Goal: Find specific page/section: Find specific page/section

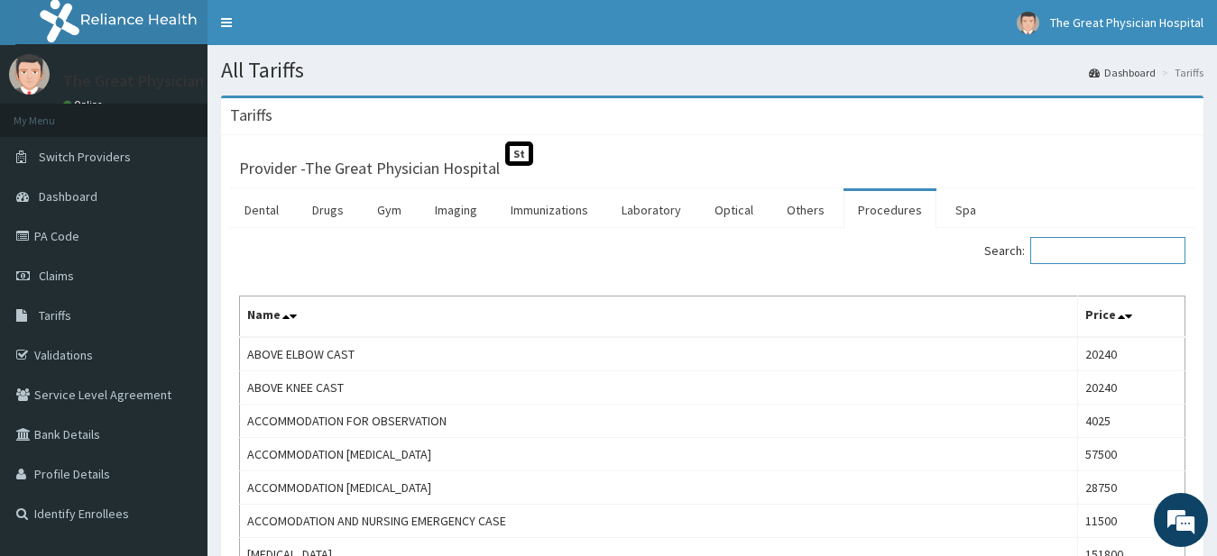
click at [1134, 255] on input "Search:" at bounding box center [1107, 250] width 155 height 27
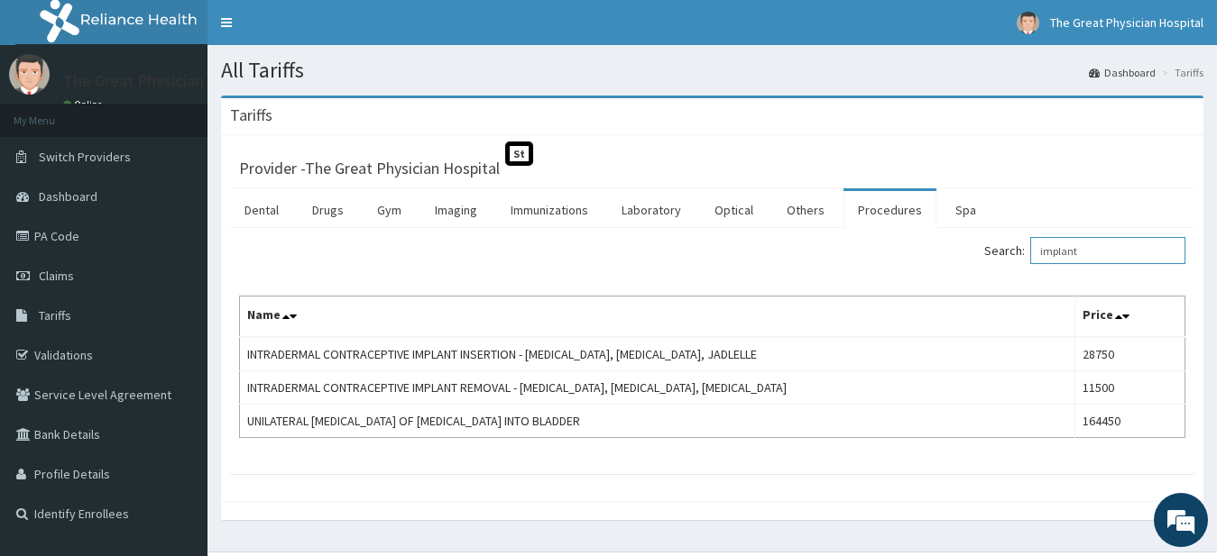
type input "implant"
click at [48, 238] on link "PA Code" at bounding box center [103, 236] width 207 height 40
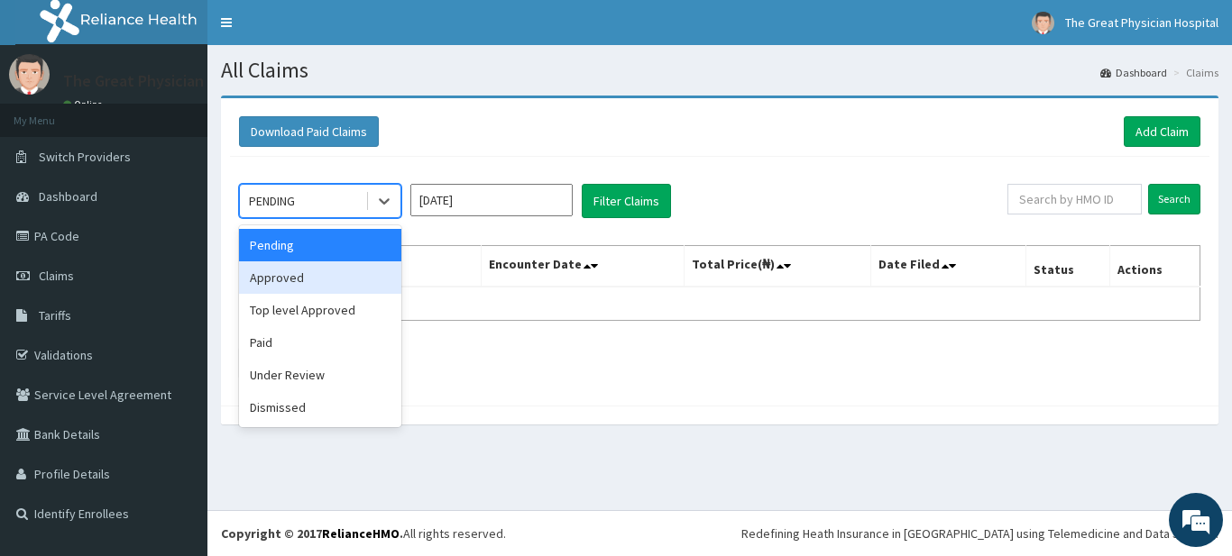
click at [291, 280] on div "Approved" at bounding box center [320, 278] width 162 height 32
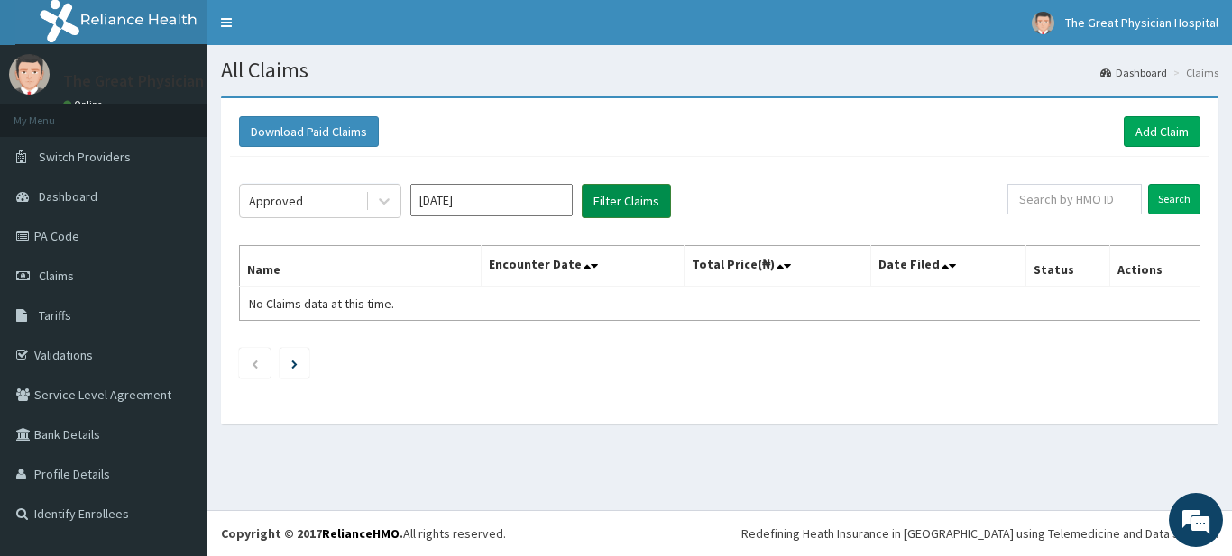
click at [650, 199] on button "Filter Claims" at bounding box center [626, 201] width 89 height 34
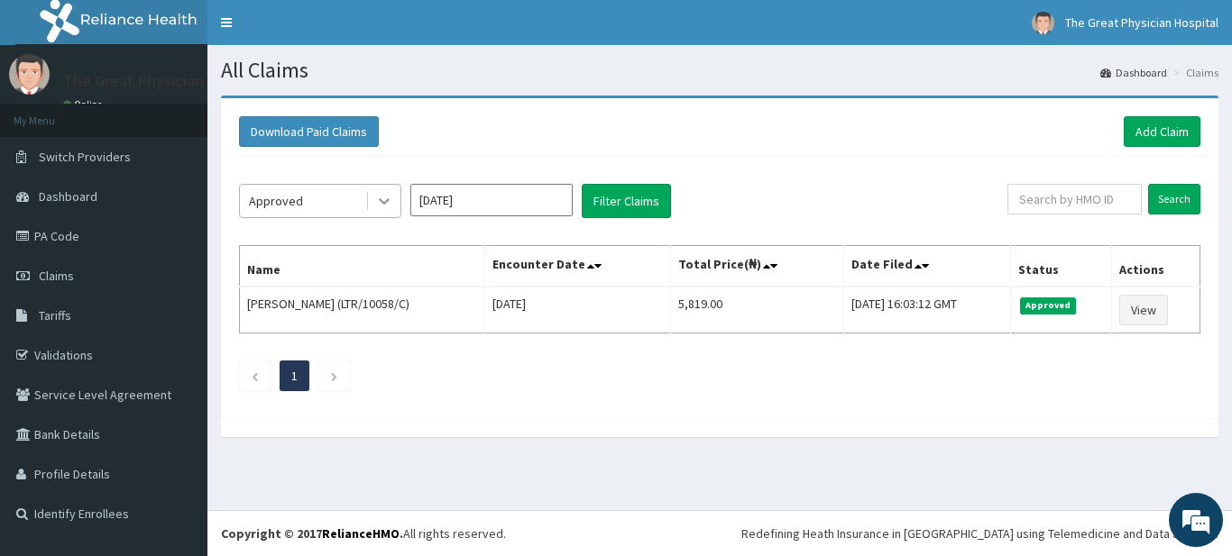
click at [384, 205] on icon at bounding box center [384, 201] width 18 height 18
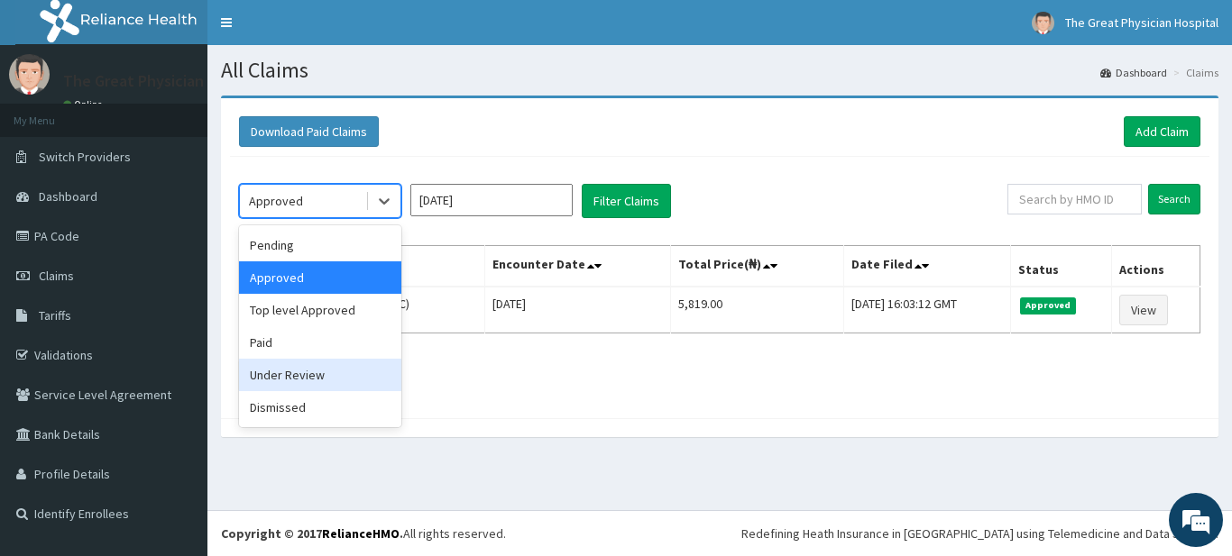
click at [304, 379] on div "Under Review" at bounding box center [320, 375] width 162 height 32
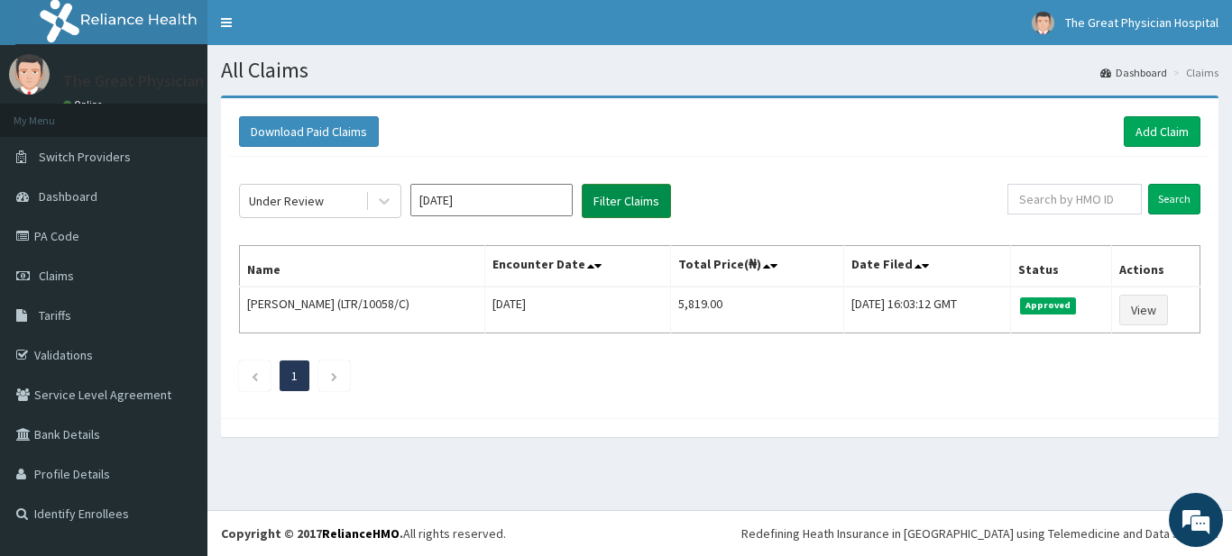
click at [633, 206] on button "Filter Claims" at bounding box center [626, 201] width 89 height 34
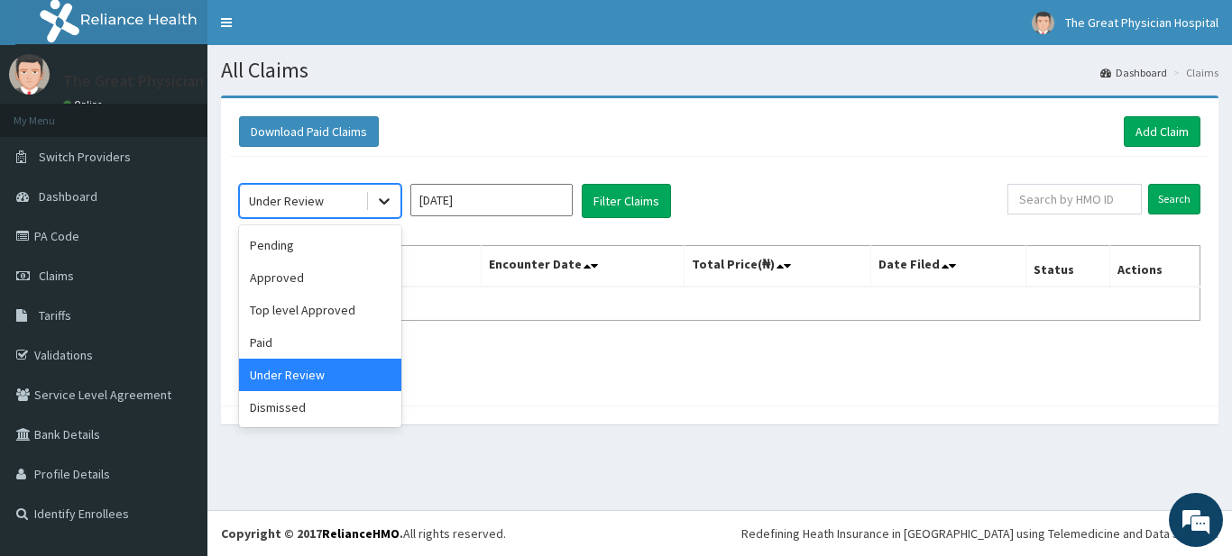
click at [384, 200] on icon at bounding box center [384, 201] width 18 height 18
click at [298, 312] on div "Top level Approved" at bounding box center [320, 310] width 162 height 32
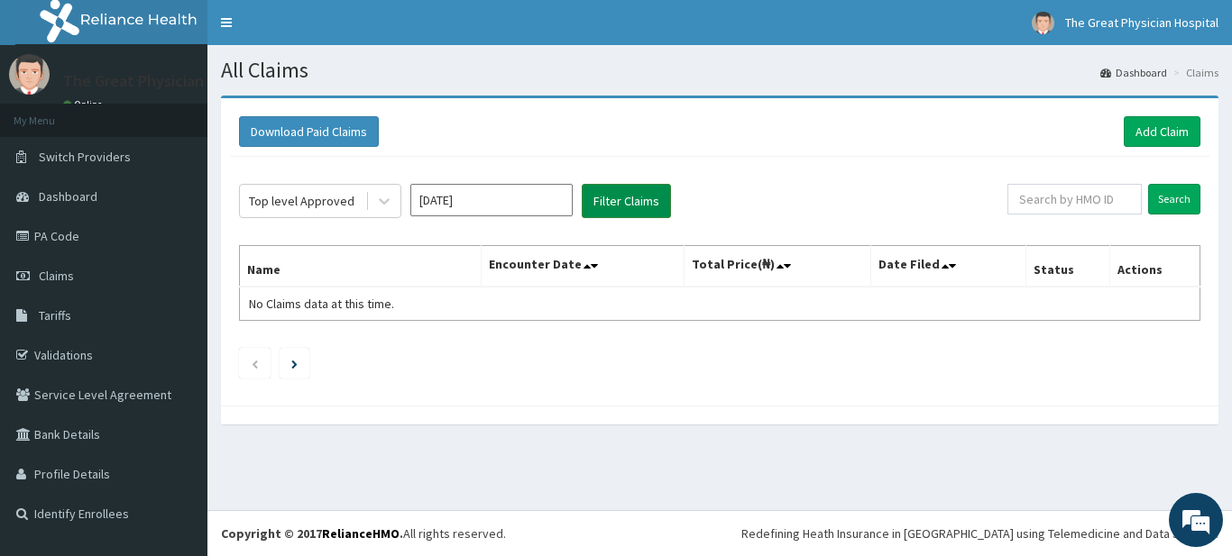
click at [626, 207] on button "Filter Claims" at bounding box center [626, 201] width 89 height 34
click at [296, 363] on icon "Next page" at bounding box center [294, 364] width 6 height 9
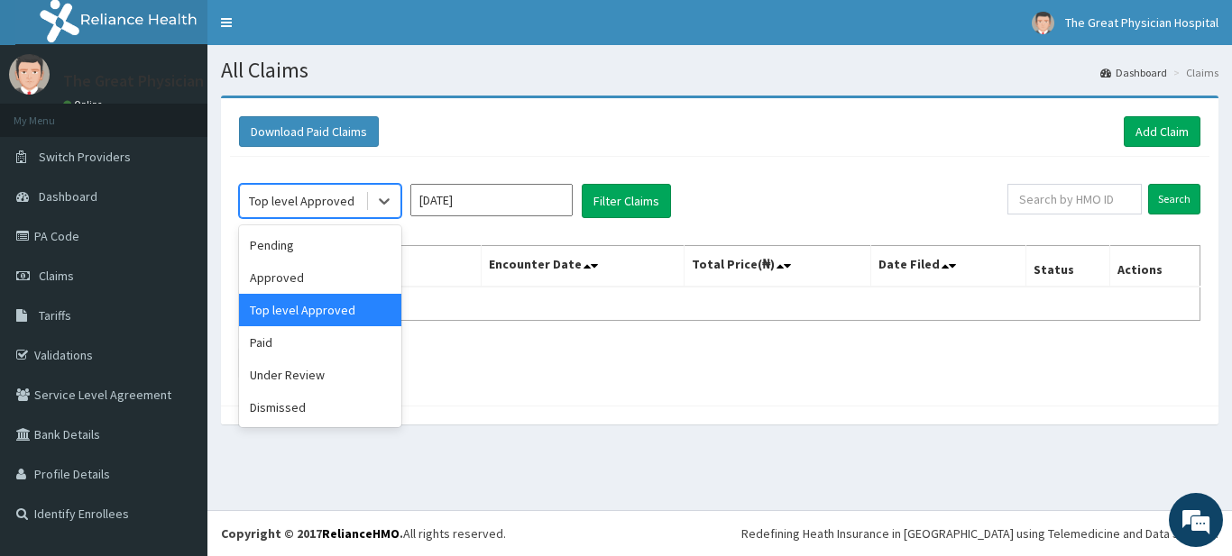
click at [328, 209] on div "Top level Approved" at bounding box center [302, 201] width 106 height 18
click at [292, 345] on div "Paid" at bounding box center [320, 342] width 162 height 32
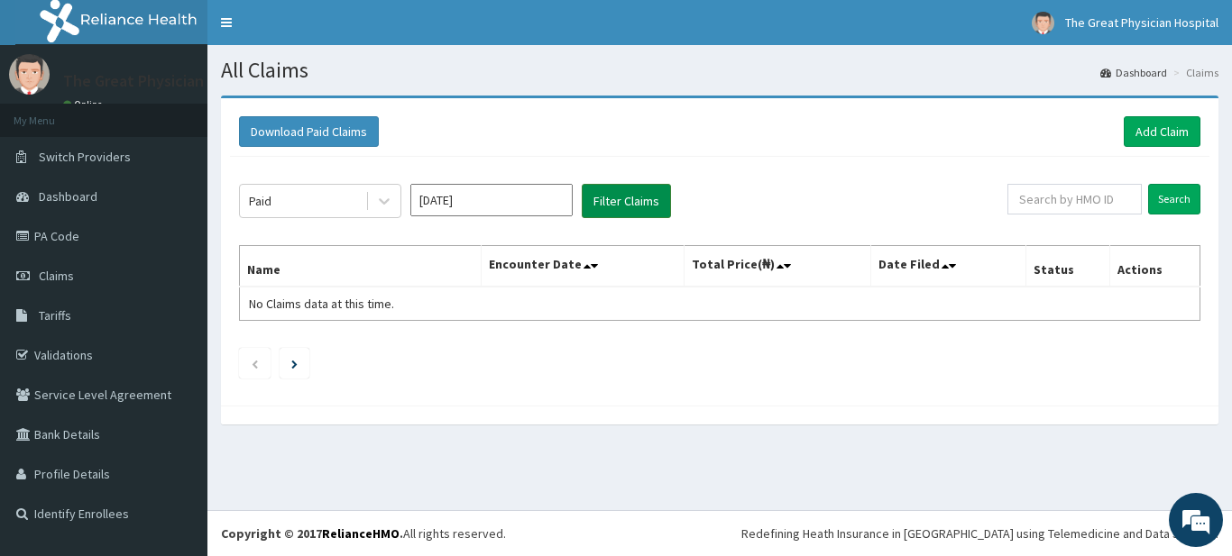
click at [634, 197] on button "Filter Claims" at bounding box center [626, 201] width 89 height 34
click at [349, 206] on div "Paid" at bounding box center [302, 201] width 125 height 29
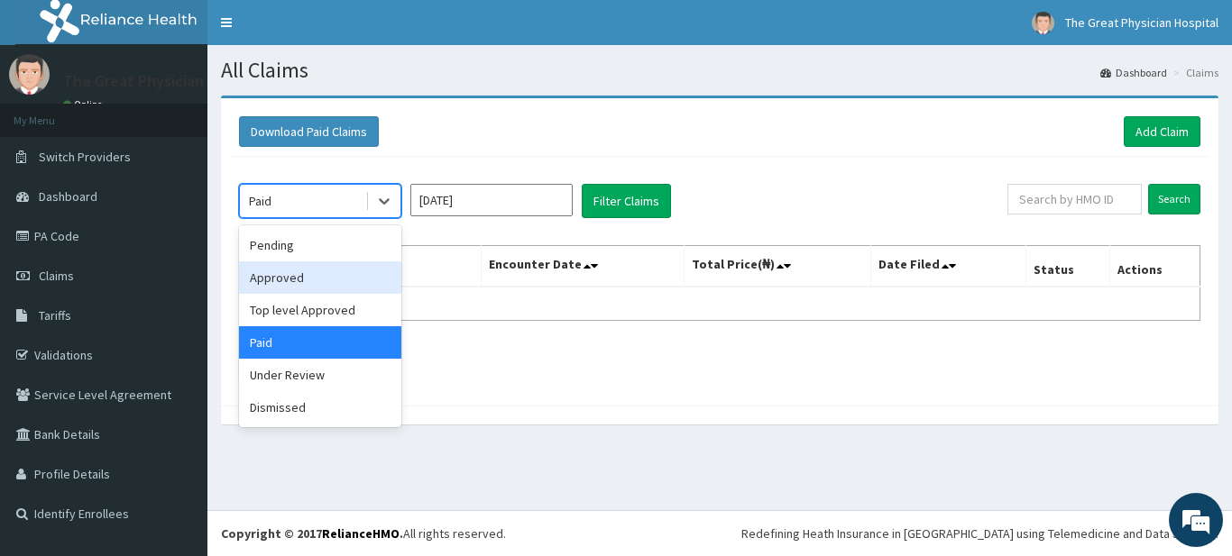
click at [311, 280] on div "Approved" at bounding box center [320, 278] width 162 height 32
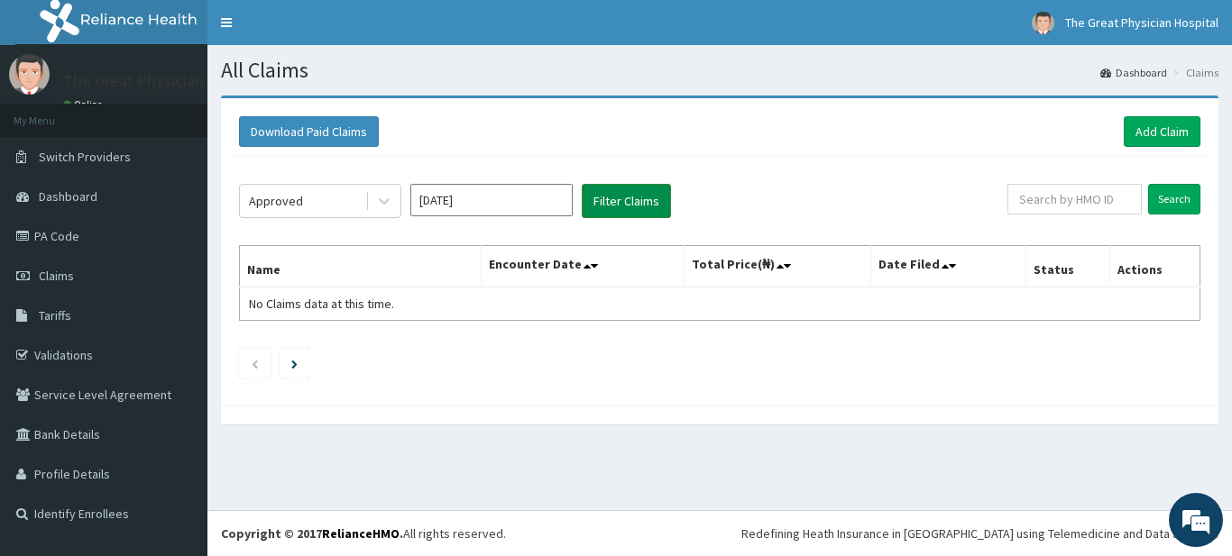
click at [645, 201] on button "Filter Claims" at bounding box center [626, 201] width 89 height 34
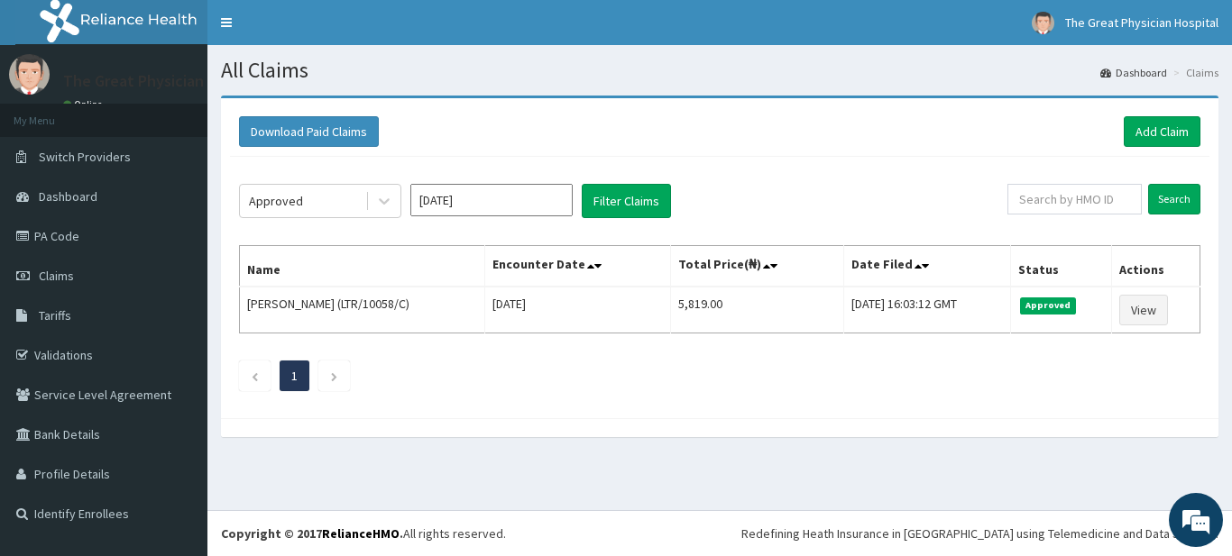
click at [296, 372] on link "1" at bounding box center [294, 376] width 6 height 16
click at [251, 374] on icon "Previous page" at bounding box center [255, 377] width 8 height 11
click at [331, 379] on icon "Next page" at bounding box center [334, 377] width 8 height 11
click at [488, 200] on input "[DATE]" at bounding box center [491, 200] width 162 height 32
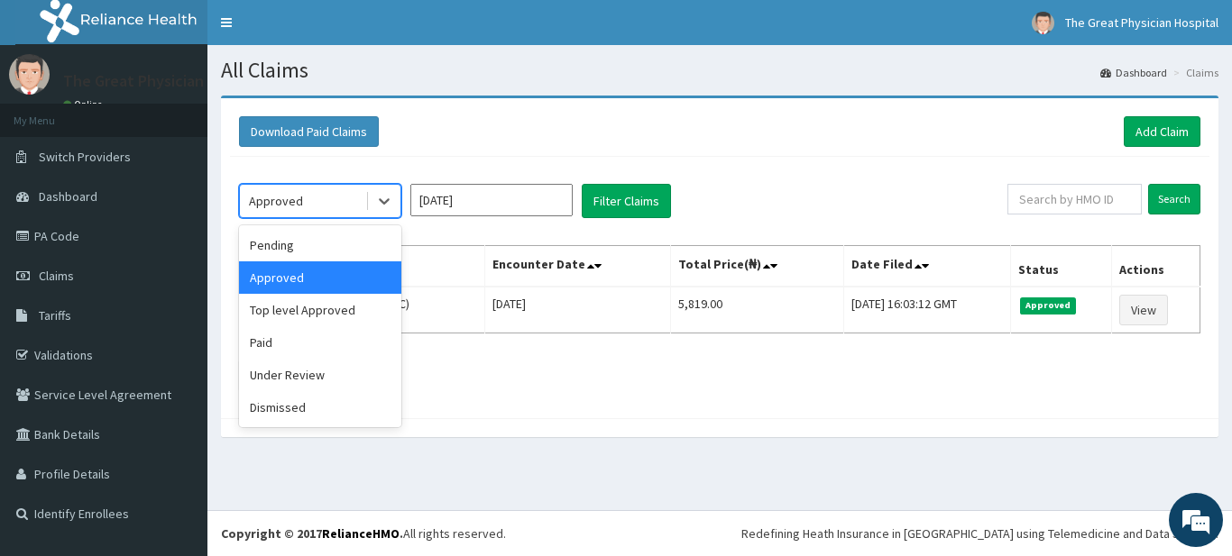
click at [355, 206] on div "Approved" at bounding box center [302, 201] width 125 height 29
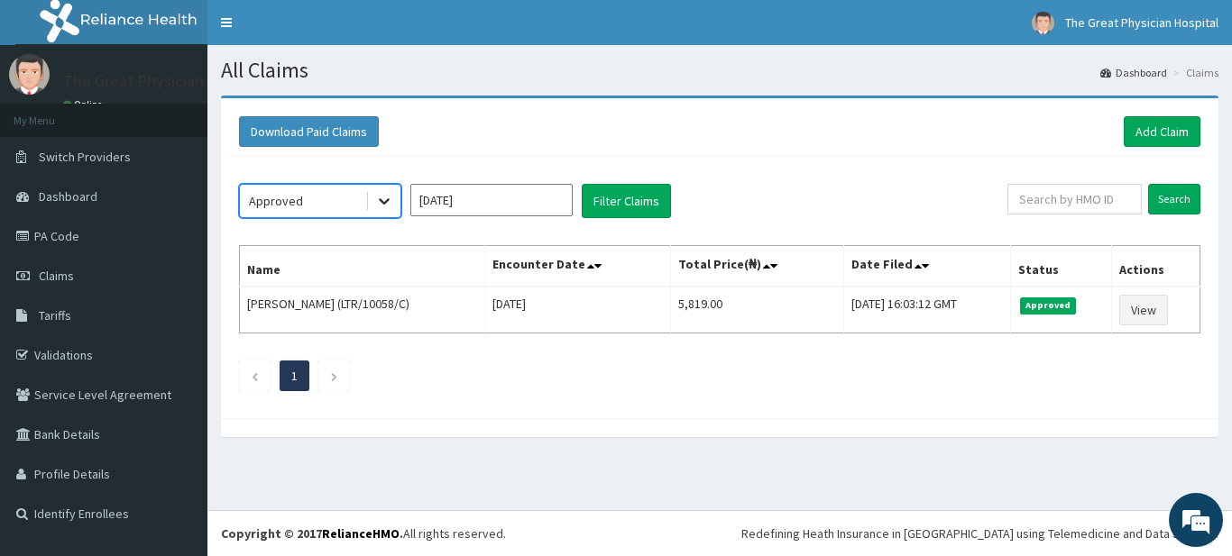
click at [382, 205] on icon at bounding box center [384, 201] width 18 height 18
click at [92, 156] on span "Switch Providers" at bounding box center [85, 157] width 92 height 16
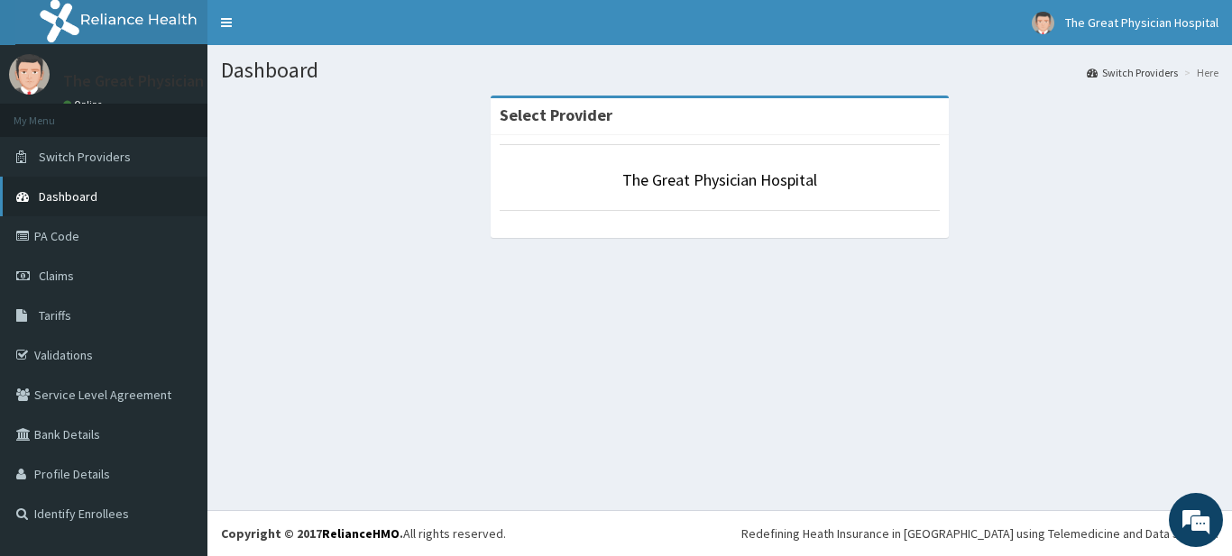
click at [43, 197] on span "Dashboard" at bounding box center [68, 196] width 59 height 16
